Goal: Information Seeking & Learning: Check status

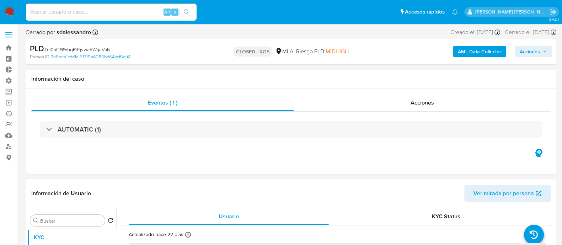
select select "10"
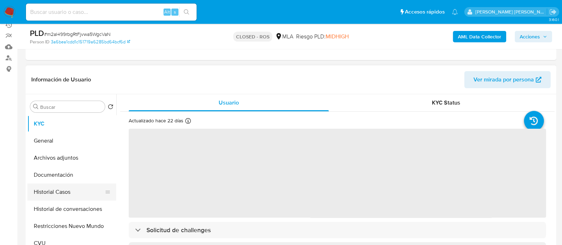
click at [77, 187] on button "Historial Casos" at bounding box center [68, 191] width 83 height 17
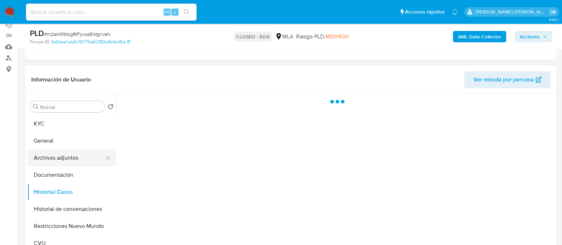
click at [76, 162] on button "Archivos adjuntos" at bounding box center [68, 157] width 83 height 17
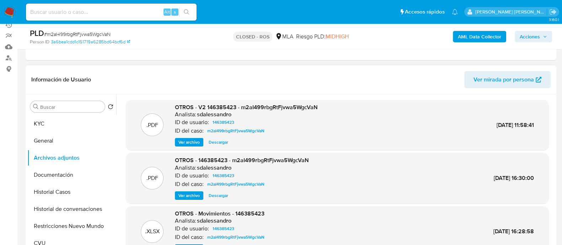
click at [186, 139] on span "Ver archivo" at bounding box center [188, 142] width 21 height 7
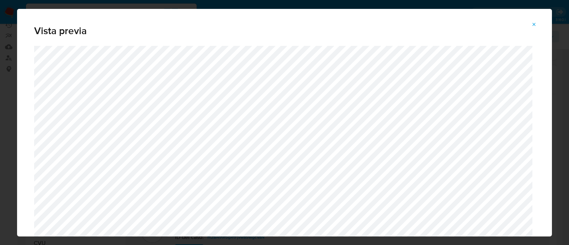
click at [538, 22] on button "Attachment preview" at bounding box center [534, 24] width 16 height 11
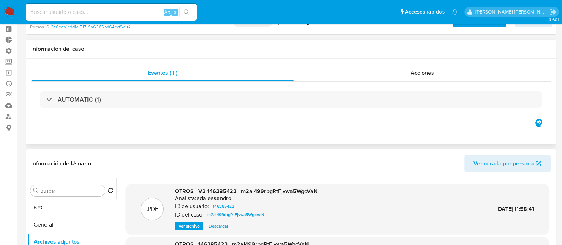
scroll to position [0, 0]
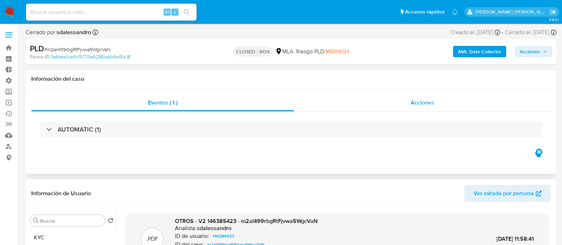
click at [421, 104] on span "Acciones" at bounding box center [422, 102] width 23 height 8
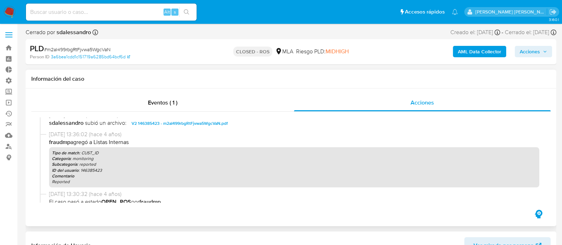
scroll to position [89, 0]
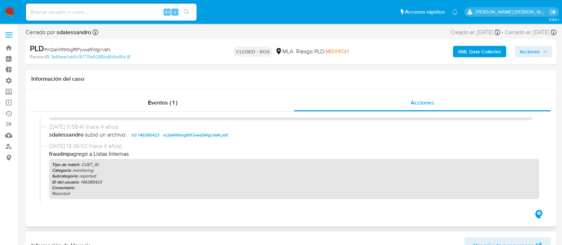
click at [198, 133] on span "V2 146385423 - m2aI499rbgRtFjvwa5WgcVaN.pdf" at bounding box center [180, 135] width 96 height 9
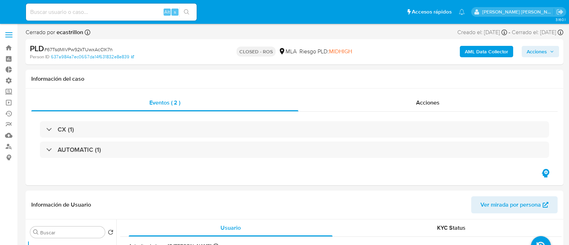
select select "10"
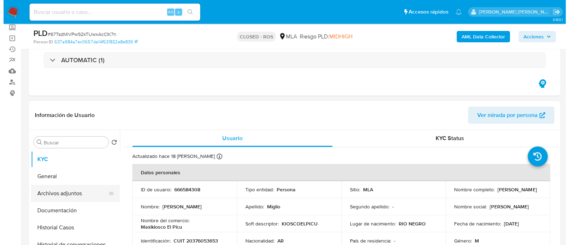
scroll to position [89, 0]
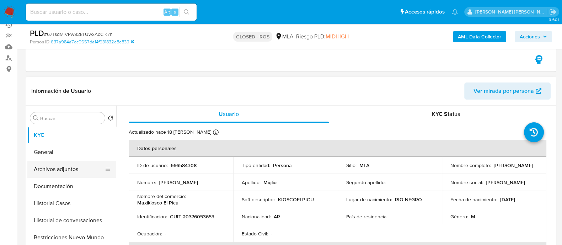
click at [77, 167] on button "Archivos adjuntos" at bounding box center [68, 169] width 83 height 17
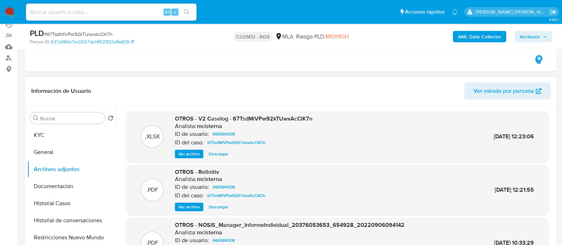
click at [191, 150] on span "Ver archivo" at bounding box center [188, 153] width 21 height 7
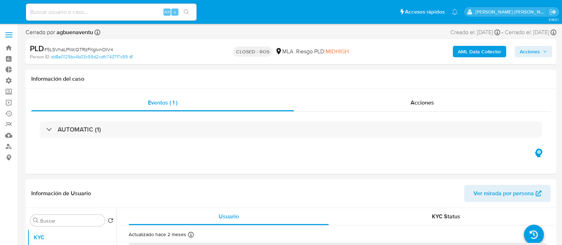
select select "10"
click at [422, 117] on div "AUTOMATIC (1)" at bounding box center [290, 130] width 519 height 36
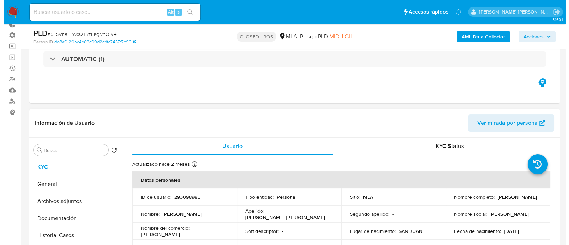
scroll to position [89, 0]
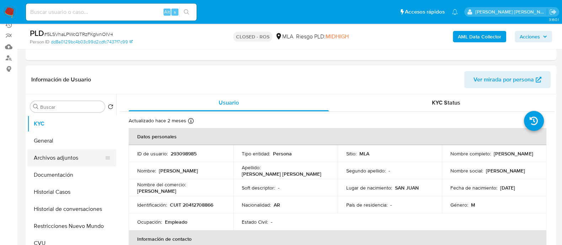
click at [80, 153] on button "Archivos adjuntos" at bounding box center [68, 157] width 83 height 17
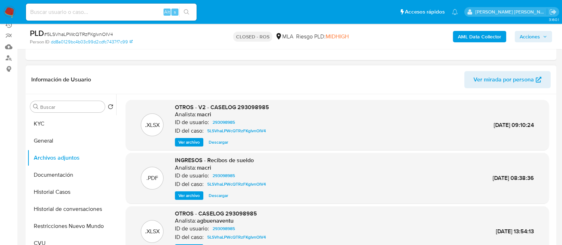
click at [186, 145] on span "Ver archivo" at bounding box center [188, 142] width 21 height 7
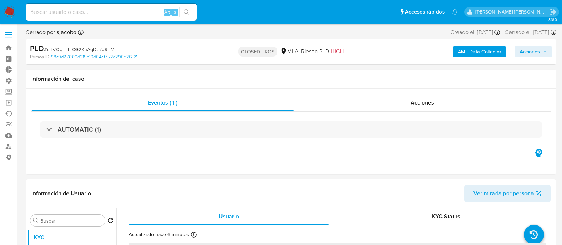
select select "10"
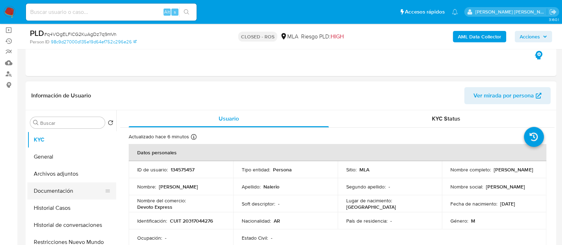
scroll to position [89, 0]
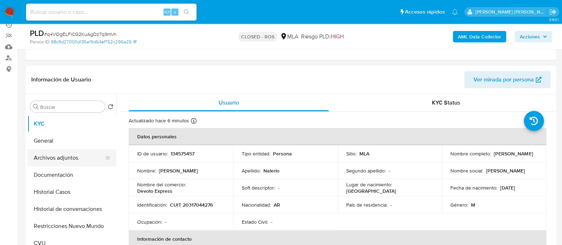
click at [68, 151] on button "Archivos adjuntos" at bounding box center [68, 157] width 83 height 17
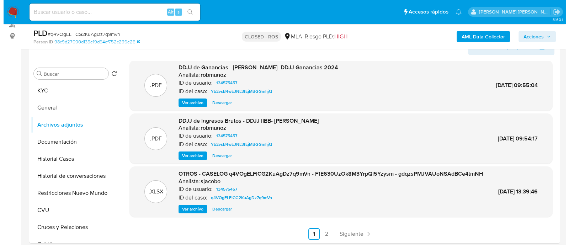
scroll to position [177, 0]
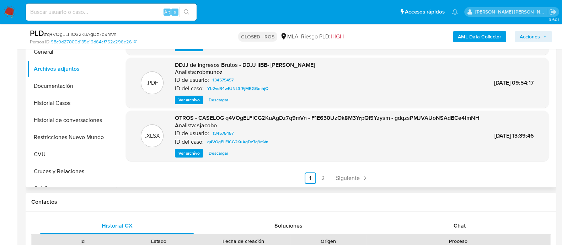
click at [188, 152] on span "Ver archivo" at bounding box center [188, 153] width 21 height 7
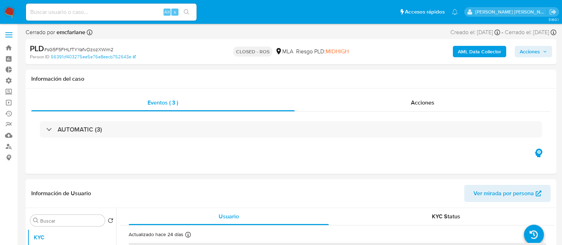
select select "10"
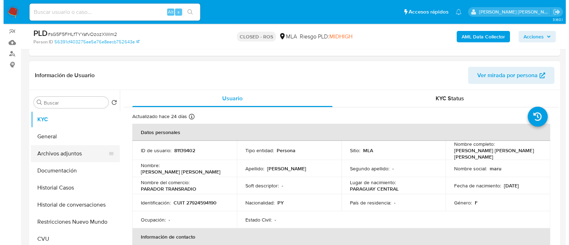
scroll to position [133, 0]
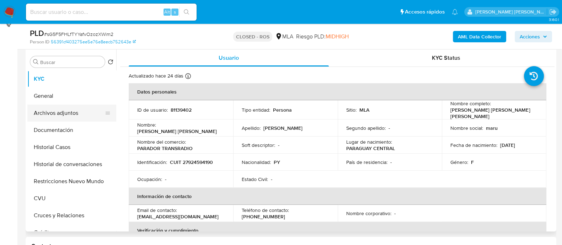
click at [62, 111] on button "Archivos adjuntos" at bounding box center [68, 113] width 83 height 17
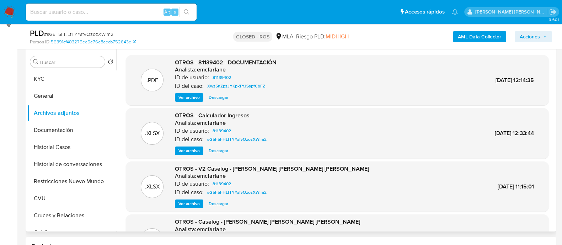
click at [188, 207] on span "Ver archivo" at bounding box center [188, 203] width 21 height 7
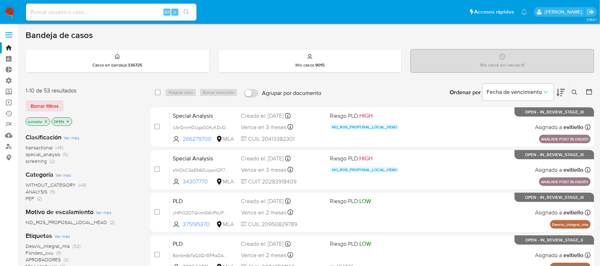
click at [13, 10] on img at bounding box center [10, 12] width 12 height 12
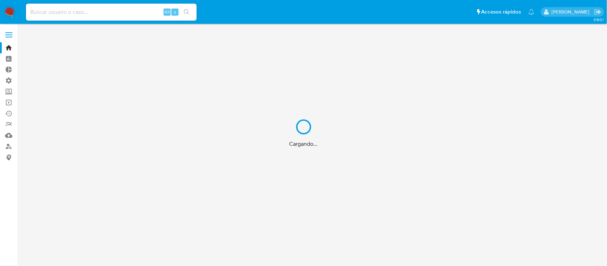
click at [90, 12] on div "Cargando..." at bounding box center [303, 133] width 607 height 266
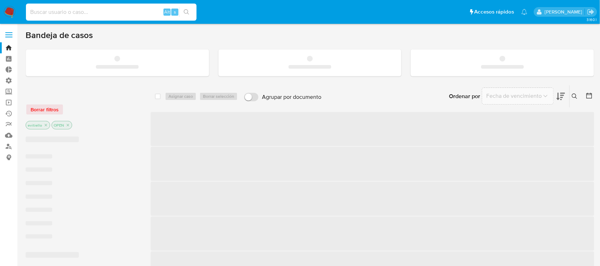
click at [91, 12] on input at bounding box center [111, 11] width 171 height 9
paste input "FvCSisOY0tTjMeZGAp6ciJlW"
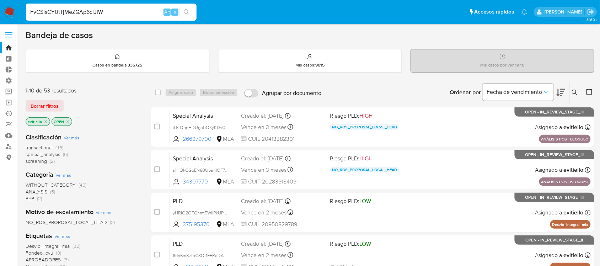
type input "FvCSisOY0tTjMeZGAp6ciJlW"
click at [188, 14] on icon "search-icon" at bounding box center [187, 12] width 6 height 6
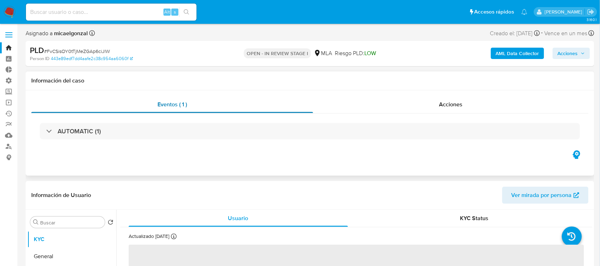
select select "10"
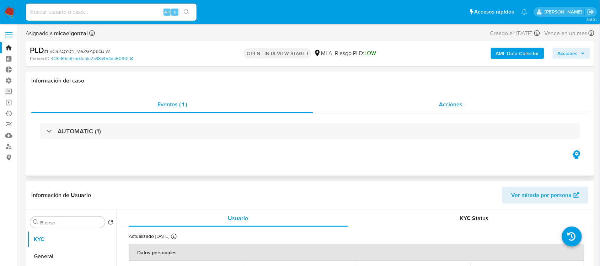
click at [463, 105] on div "Acciones" at bounding box center [451, 104] width 276 height 17
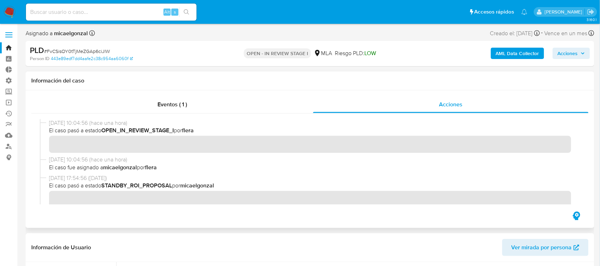
drag, startPoint x: 82, startPoint y: 132, endPoint x: 198, endPoint y: 130, distance: 115.9
click at [198, 130] on span "El caso pasó a estado OPEN_IN_REVIEW_STAGE_I por flera" at bounding box center [313, 131] width 528 height 8
drag, startPoint x: 248, startPoint y: 52, endPoint x: 314, endPoint y: 59, distance: 66.1
click at [314, 59] on div "OPEN - IN REVIEW STAGE I MLA Riesgo PLD: LOW" at bounding box center [310, 53] width 185 height 17
click at [292, 77] on h1 "Información del caso" at bounding box center [309, 80] width 557 height 7
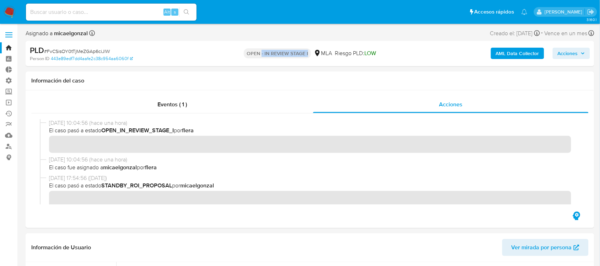
drag, startPoint x: 262, startPoint y: 54, endPoint x: 309, endPoint y: 54, distance: 47.6
click at [309, 54] on p "OPEN - IN REVIEW STAGE I" at bounding box center [277, 53] width 67 height 10
click at [309, 61] on div "OPEN - IN REVIEW STAGE I MLA Riesgo PLD: LOW" at bounding box center [310, 53] width 185 height 17
drag, startPoint x: 246, startPoint y: 54, endPoint x: 308, endPoint y: 54, distance: 61.5
click at [308, 54] on p "OPEN - IN REVIEW STAGE I" at bounding box center [277, 53] width 67 height 10
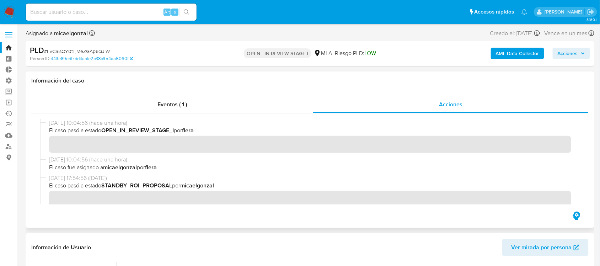
click at [154, 167] on b "flera" at bounding box center [151, 167] width 12 height 8
click at [170, 50] on div "PLD # FvCSisOY0tTjMeZGAp6ciJlW" at bounding box center [122, 50] width 184 height 11
click at [119, 12] on input at bounding box center [111, 11] width 171 height 9
paste input "wdA7C0edCSWL8sx20kYIB2LS"
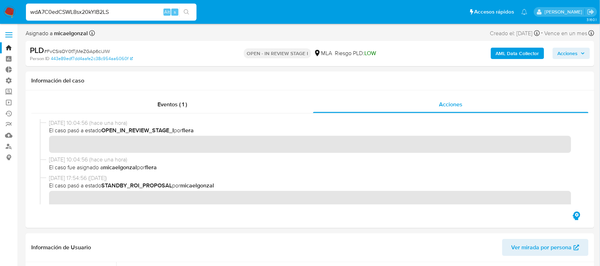
type input "wdA7C0edCSWL8sx20kYIB2LS"
click at [187, 9] on icon "search-icon" at bounding box center [187, 12] width 6 height 6
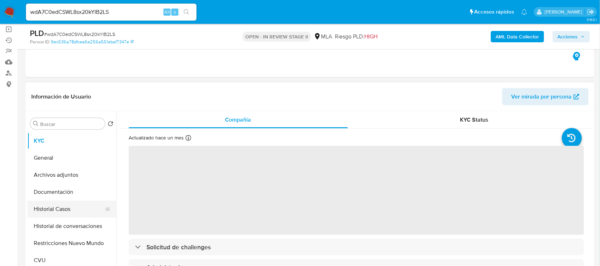
scroll to position [133, 0]
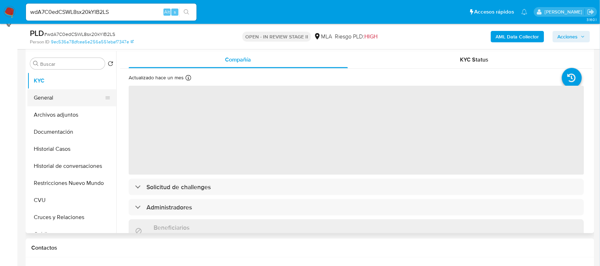
click at [65, 96] on button "General" at bounding box center [68, 97] width 83 height 17
select select "10"
